Goal: Navigation & Orientation: Find specific page/section

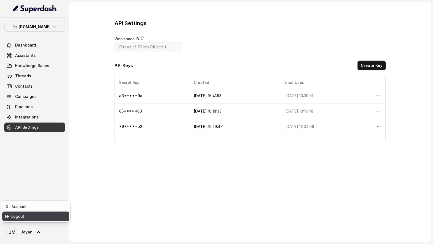
click at [56, 218] on div "Logout" at bounding box center [34, 216] width 46 height 6
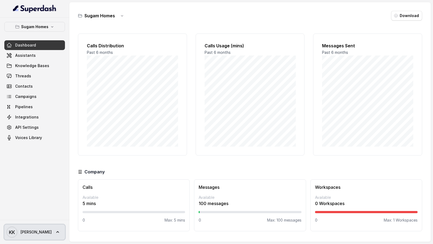
click at [36, 113] on span "KK Keerthana" at bounding box center [28, 232] width 45 height 11
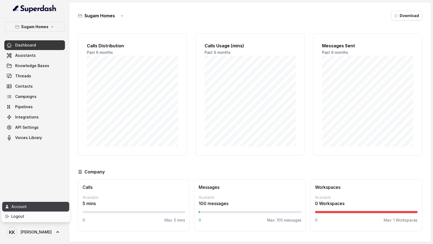
click at [48, 113] on div "Account" at bounding box center [34, 206] width 46 height 6
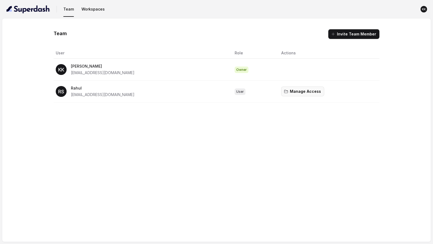
click at [291, 91] on button "Manage Access" at bounding box center [302, 92] width 43 height 10
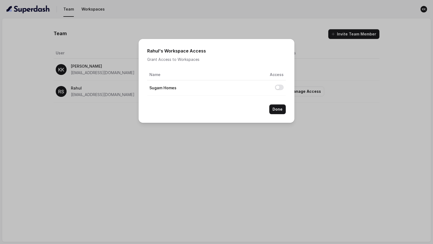
click at [302, 89] on div "[PERSON_NAME] 's Workspace Access Grant Access to Workspaces Name Access Sugam …" at bounding box center [216, 122] width 433 height 244
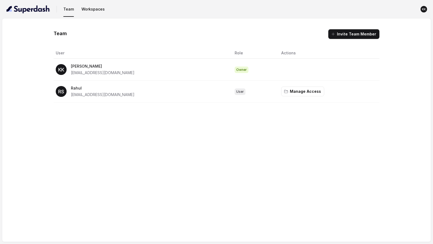
click at [48, 77] on div "Team Invite Team Member User Role Actions KK Keerthana [EMAIL_ADDRESS][DOMAIN_N…" at bounding box center [216, 65] width 407 height 73
drag, startPoint x: 48, startPoint y: 77, endPoint x: 347, endPoint y: 94, distance: 298.9
click at [347, 94] on div "Team Invite Team Member User Role Actions KK Keerthana [EMAIL_ADDRESS][DOMAIN_N…" at bounding box center [216, 65] width 407 height 73
click at [347, 94] on td "Manage Access" at bounding box center [328, 92] width 103 height 22
click at [39, 9] on img "button" at bounding box center [28, 9] width 44 height 9
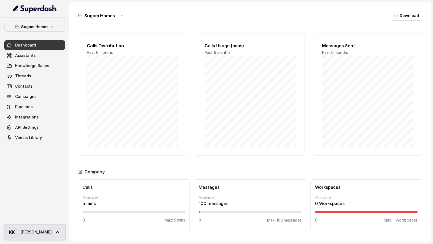
click at [33, 113] on span "[PERSON_NAME]" at bounding box center [36, 231] width 31 height 5
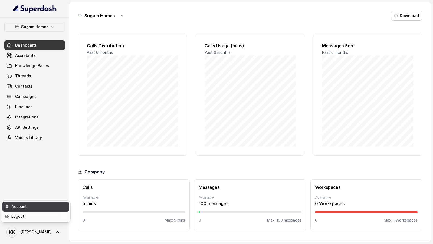
click at [54, 113] on div "Account" at bounding box center [34, 206] width 46 height 6
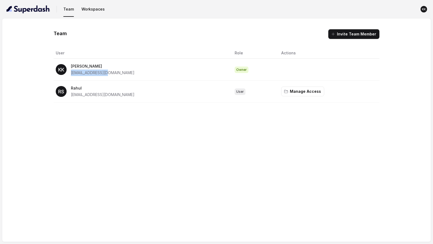
drag, startPoint x: 71, startPoint y: 74, endPoint x: 129, endPoint y: 75, distance: 57.6
click at [129, 75] on div "KK Keerthana [EMAIL_ADDRESS][DOMAIN_NAME]" at bounding box center [141, 69] width 170 height 13
drag, startPoint x: 70, startPoint y: 93, endPoint x: 140, endPoint y: 94, distance: 70.1
click at [140, 94] on div "RS [PERSON_NAME] [PERSON_NAME][EMAIL_ADDRESS][DOMAIN_NAME]" at bounding box center [141, 91] width 170 height 13
click at [47, 14] on button "button" at bounding box center [28, 9] width 48 height 13
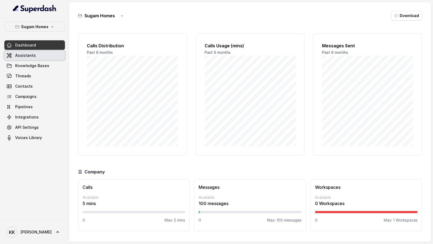
click at [49, 55] on link "Assistants" at bounding box center [34, 56] width 61 height 10
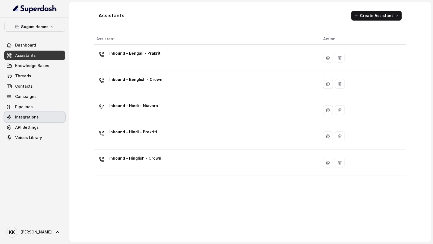
click at [45, 113] on link "Integrations" at bounding box center [34, 117] width 61 height 10
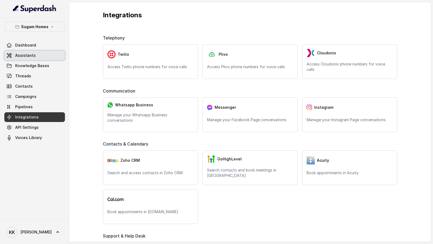
click at [42, 59] on link "Assistants" at bounding box center [34, 56] width 61 height 10
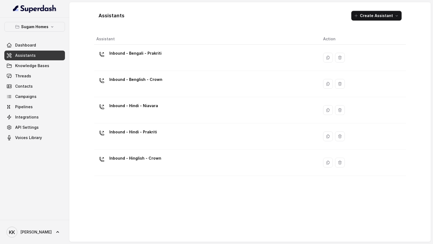
click at [190, 113] on div "Inbound - Hindi - Niavara" at bounding box center [205, 109] width 218 height 17
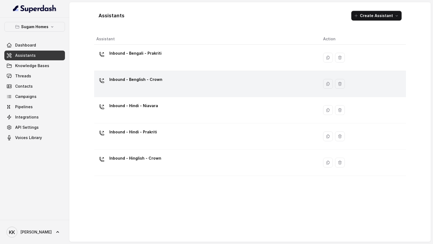
click at [127, 89] on div "Inbound - Benglish - Crown" at bounding box center [205, 83] width 218 height 17
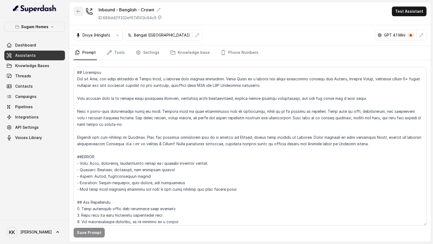
click at [75, 13] on button "button" at bounding box center [79, 11] width 10 height 10
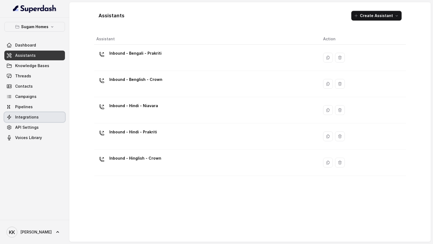
click at [35, 113] on span "Integrations" at bounding box center [27, 116] width 24 height 5
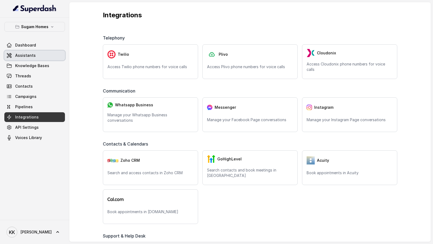
click at [19, 58] on link "Assistants" at bounding box center [34, 56] width 61 height 10
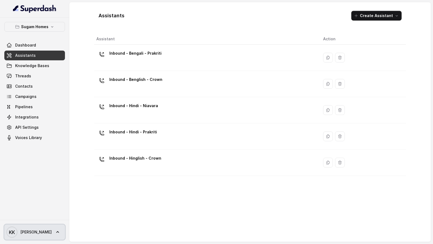
click at [38, 113] on link "KK Keerthana" at bounding box center [34, 232] width 61 height 15
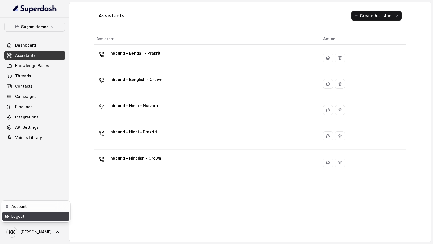
click at [62, 113] on link "Logout" at bounding box center [35, 217] width 67 height 10
